Goal: Use online tool/utility: Utilize a website feature to perform a specific function

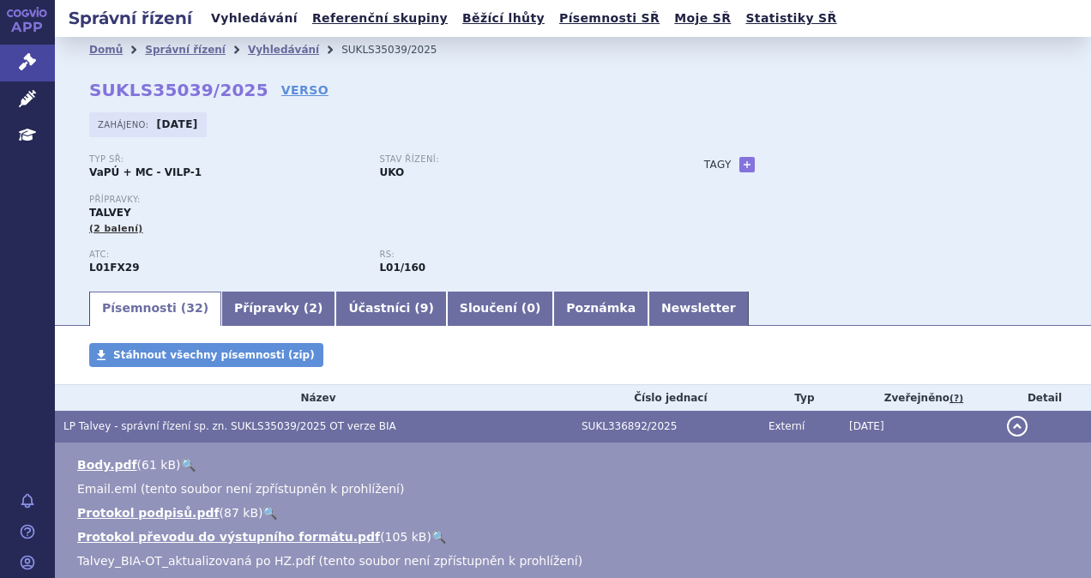
click at [242, 15] on link "Vyhledávání" at bounding box center [254, 18] width 97 height 23
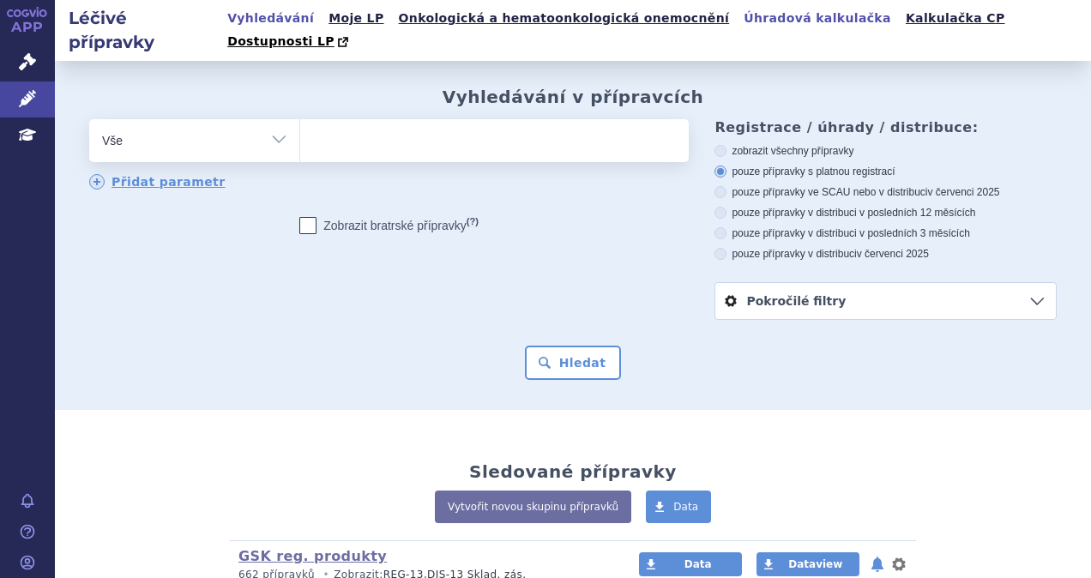
click at [738, 11] on link "Úhradová kalkulačka" at bounding box center [817, 18] width 158 height 23
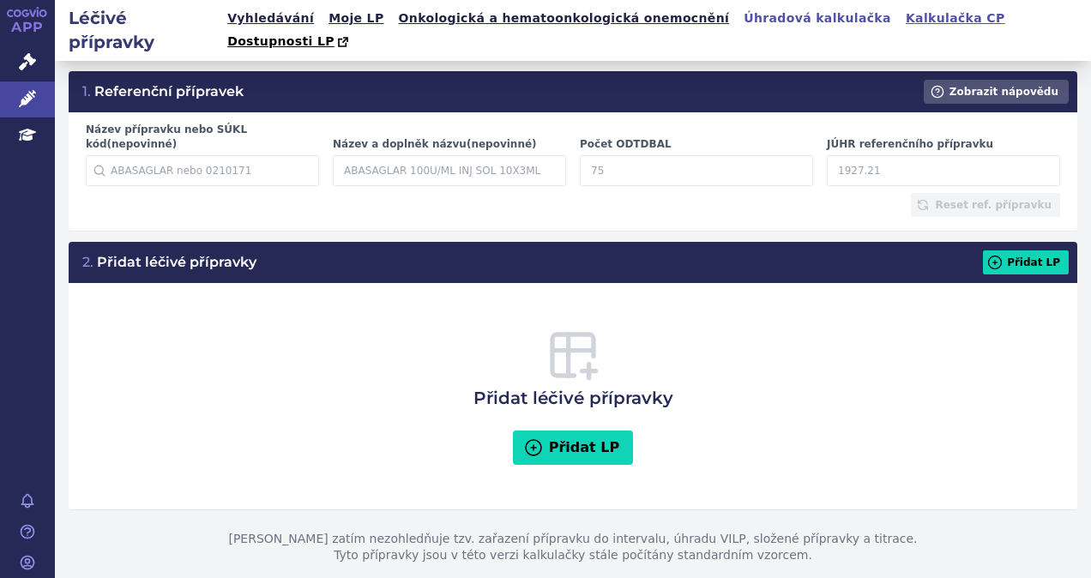
click at [900, 15] on link "Kalkulačka CP" at bounding box center [955, 18] width 110 height 23
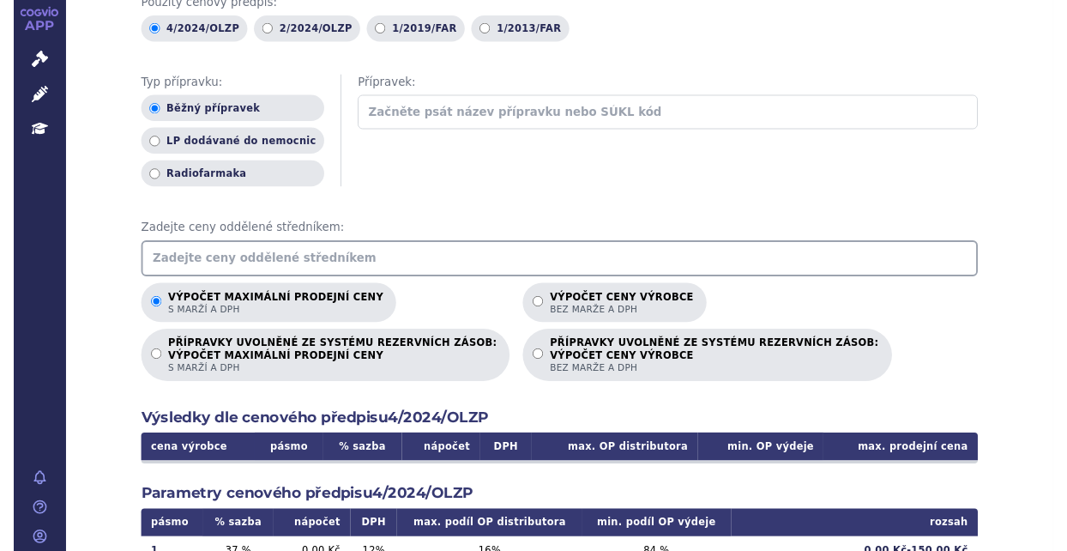
scroll to position [172, 0]
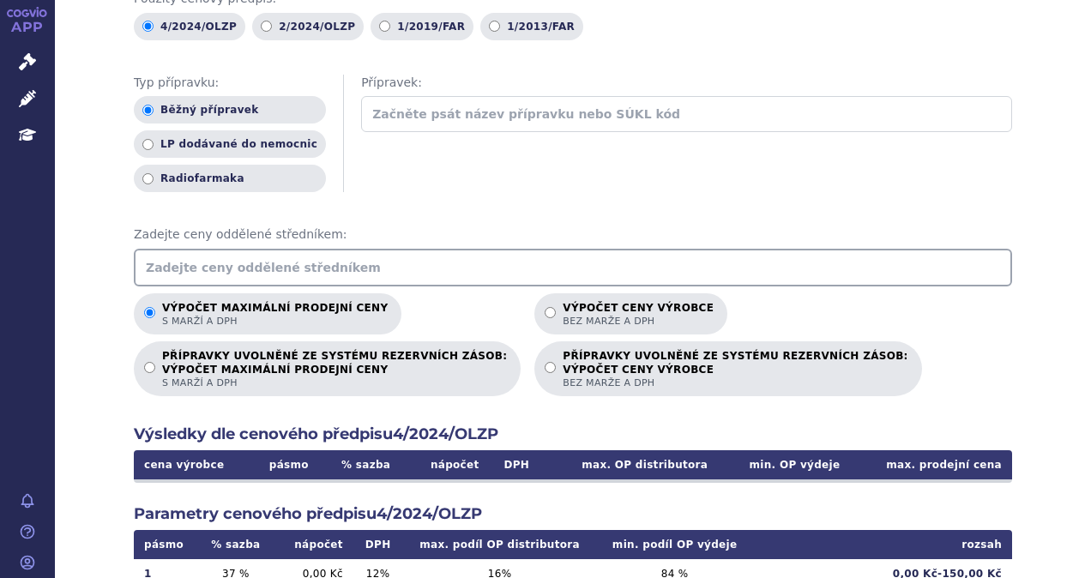
click at [305, 249] on input "text" at bounding box center [573, 268] width 878 height 38
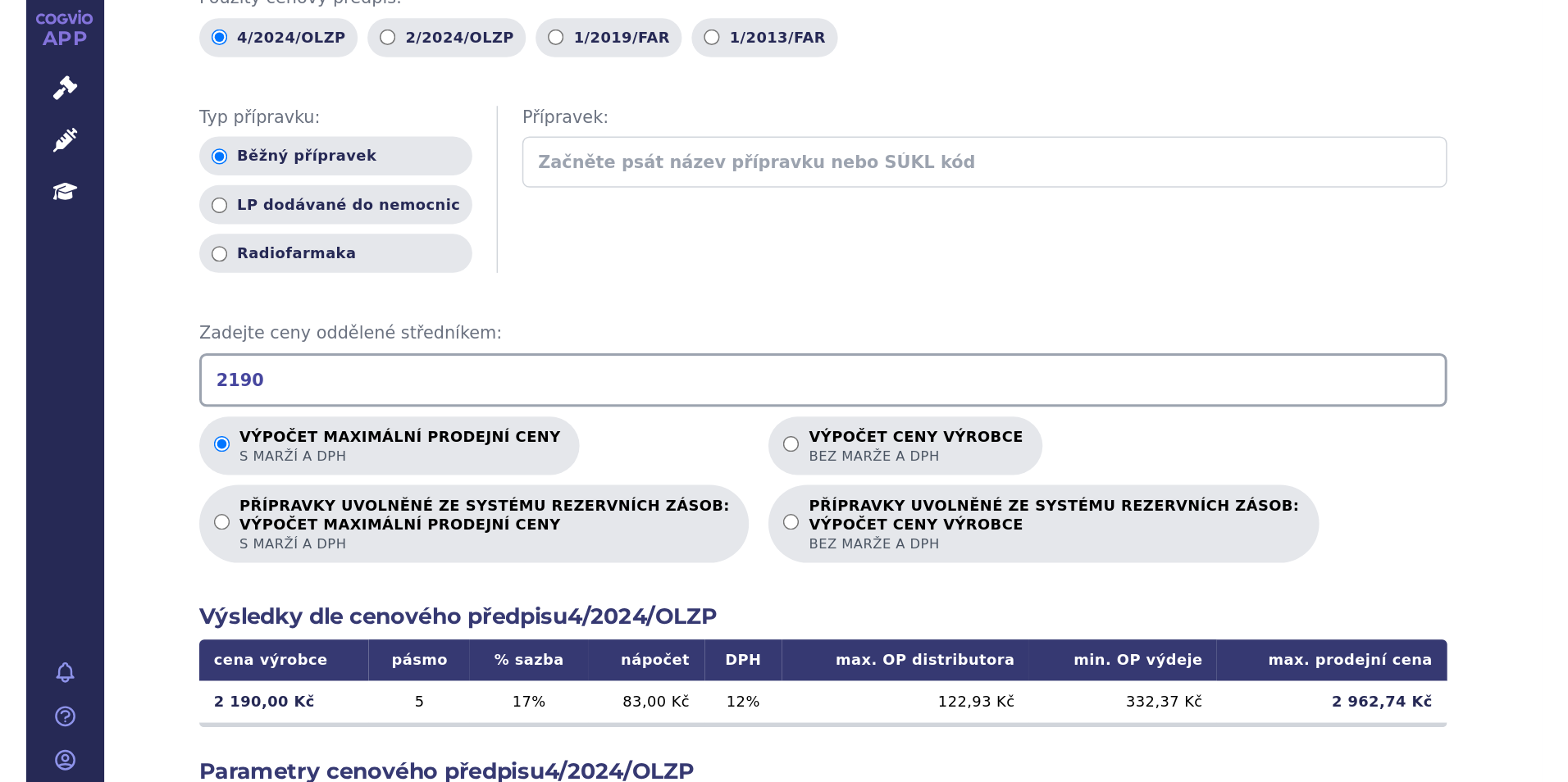
scroll to position [164, 0]
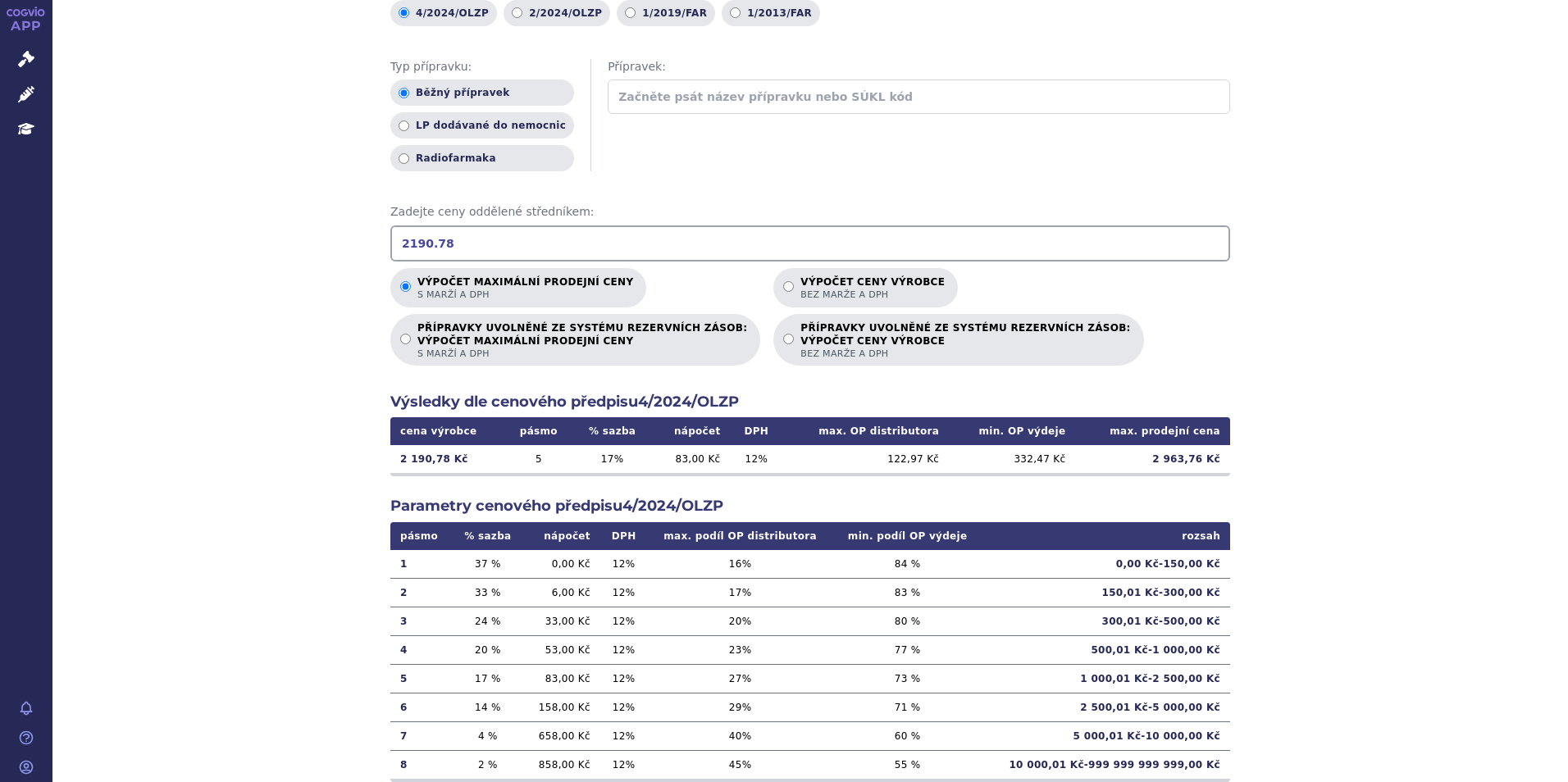
drag, startPoint x: 440, startPoint y: 247, endPoint x: 333, endPoint y: 248, distance: 107.0
click at [334, 248] on div "Výpočet maximální prodejní ceny (s marží a DPH) a ceny výrobce (bez marže a DPH…" at bounding box center [810, 350] width 1515 height 957
type input "65723.36"
